Goal: Information Seeking & Learning: Check status

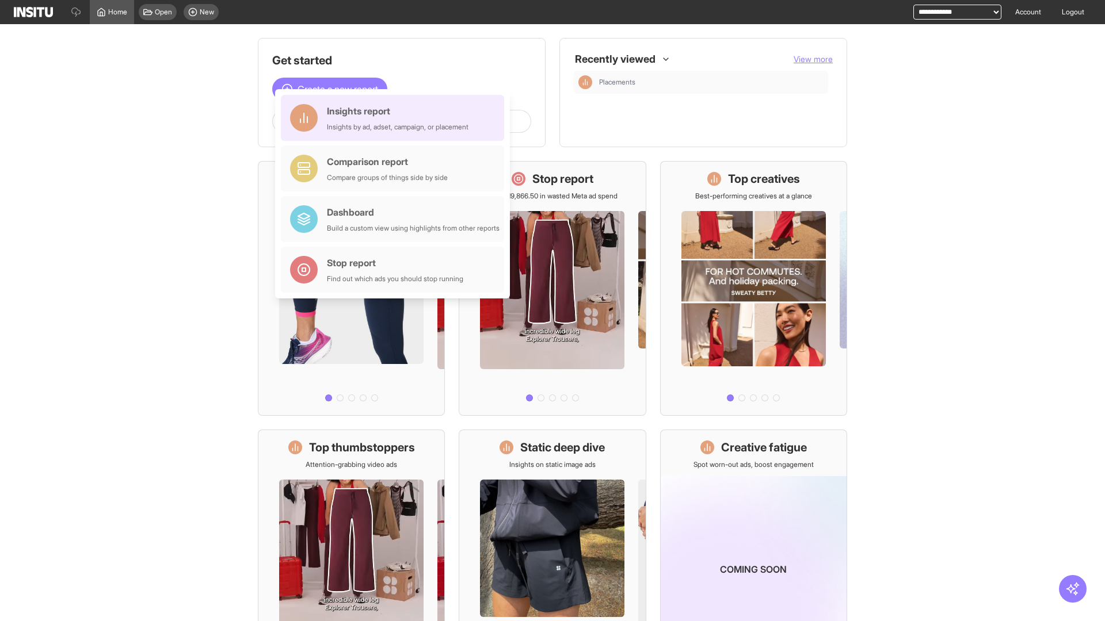
click at [395, 118] on div "Insights report Insights by ad, adset, campaign, or placement" at bounding box center [398, 118] width 142 height 28
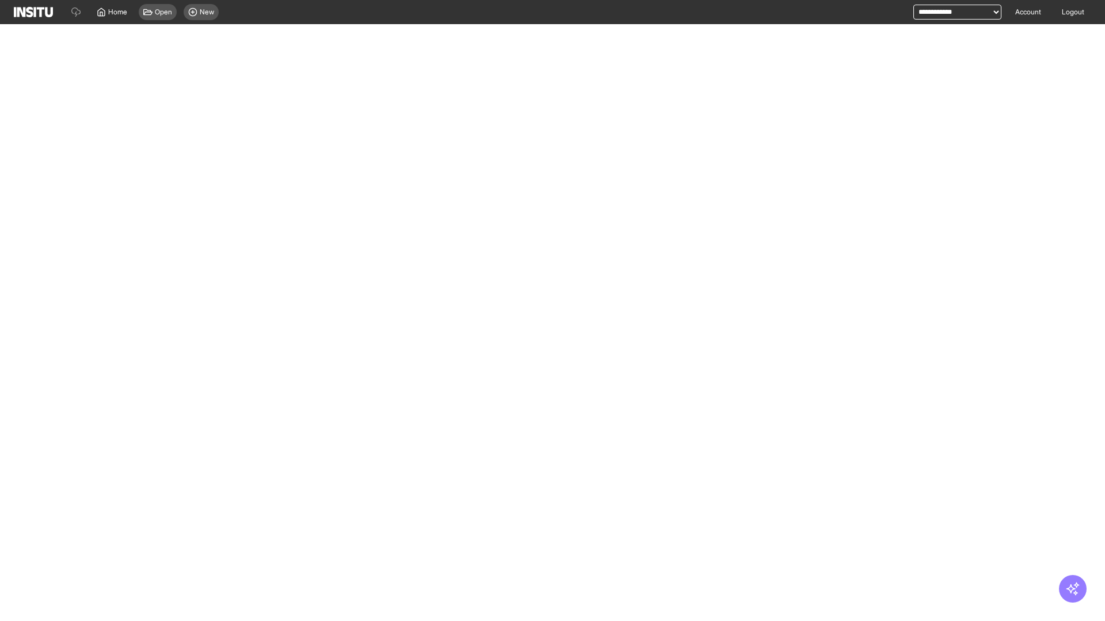
select select "**"
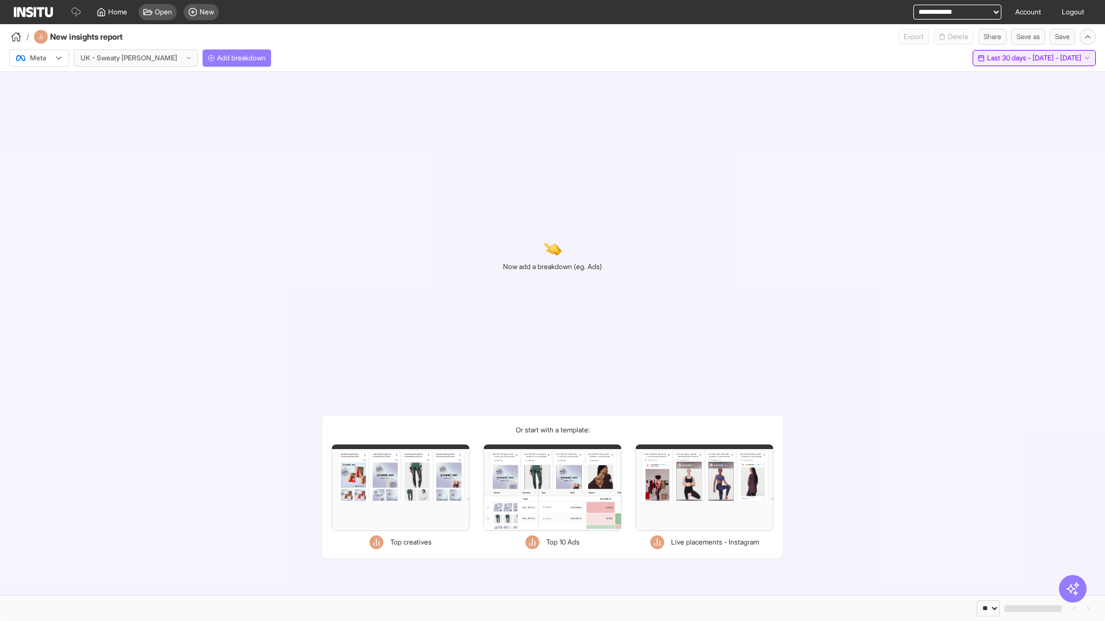
click at [1012, 58] on span "Last 30 days - [DATE] - [DATE]" at bounding box center [1034, 58] width 94 height 9
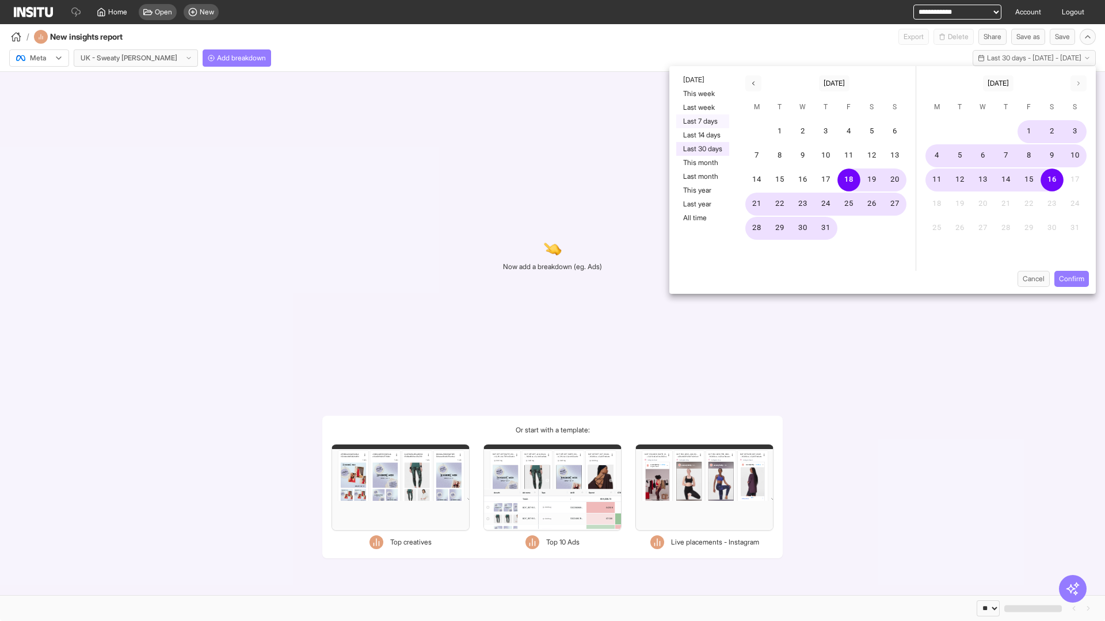
click at [701, 121] on button "Last 7 days" at bounding box center [702, 122] width 53 height 14
